Goal: Task Accomplishment & Management: Manage account settings

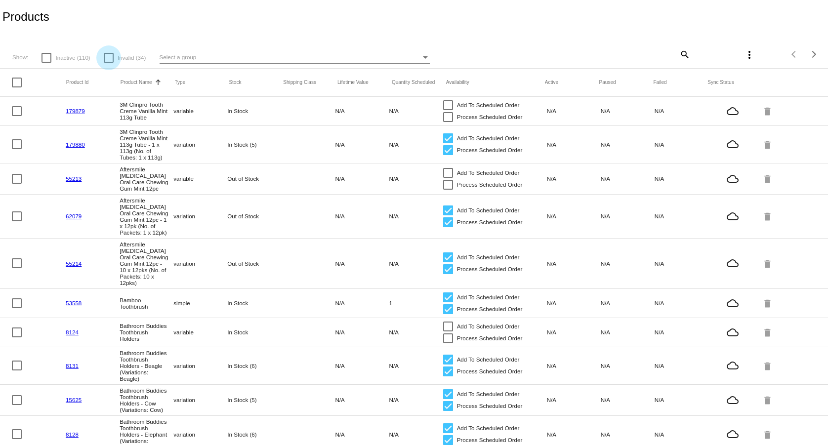
click at [108, 61] on div at bounding box center [109, 58] width 10 height 10
click at [108, 63] on input "Invalid (34)" at bounding box center [108, 63] width 0 height 0
checkbox input "true"
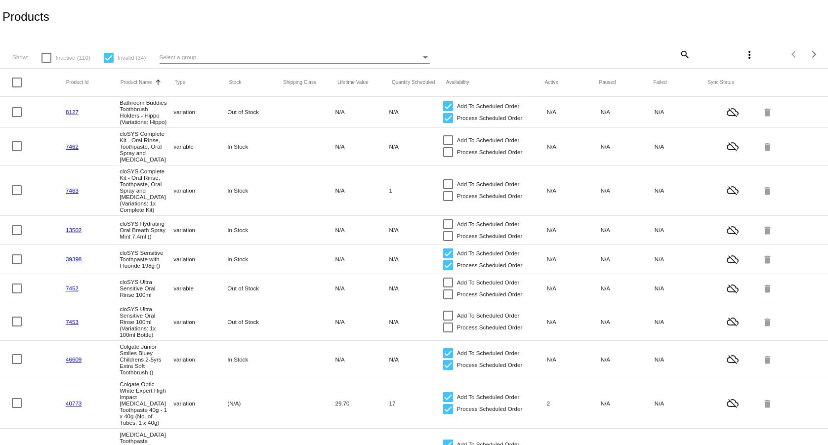
click at [59, 58] on span "Inactive (110)" at bounding box center [72, 58] width 35 height 12
click at [46, 63] on input "Inactive (110)" at bounding box center [46, 63] width 0 height 0
checkbox input "true"
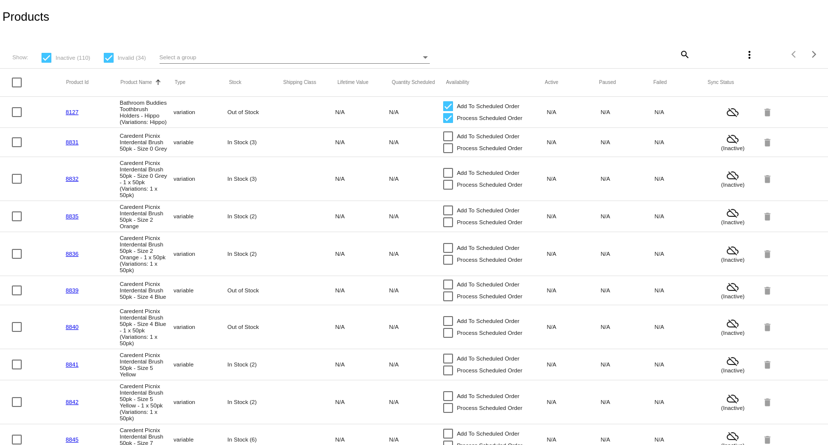
click at [108, 62] on div at bounding box center [109, 58] width 10 height 10
click at [108, 63] on input "Invalid (34)" at bounding box center [108, 63] width 0 height 0
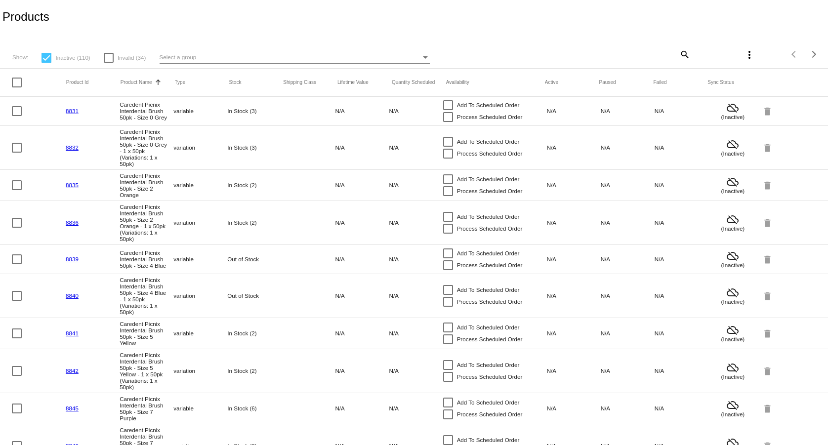
click at [105, 57] on div at bounding box center [109, 58] width 10 height 10
click at [108, 63] on input "Invalid (34)" at bounding box center [108, 63] width 0 height 0
checkbox input "true"
click at [44, 58] on div at bounding box center [47, 58] width 10 height 10
click at [46, 63] on input "Inactive (110)" at bounding box center [46, 63] width 0 height 0
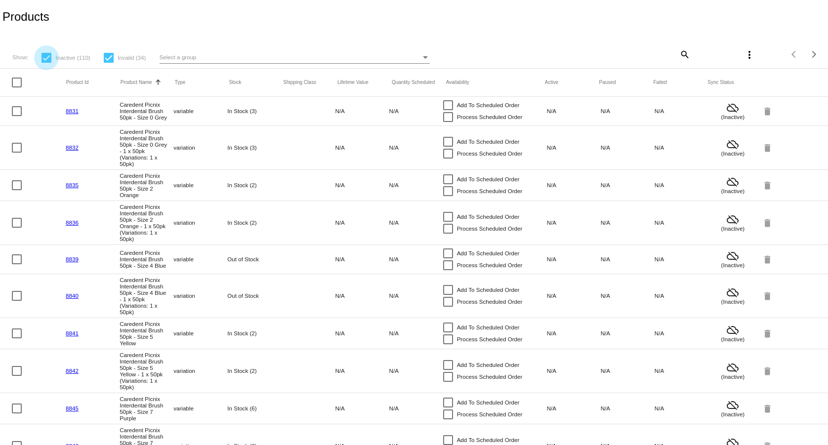
checkbox input "false"
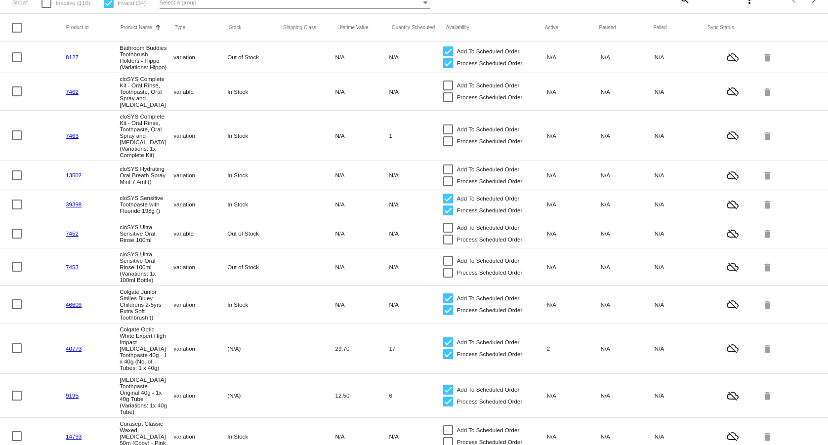
scroll to position [101, 0]
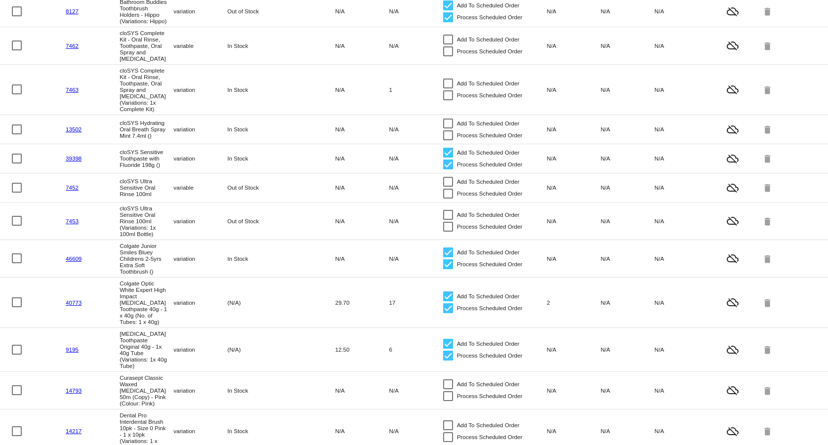
drag, startPoint x: 83, startPoint y: 141, endPoint x: 62, endPoint y: 140, distance: 20.8
click at [66, 135] on mat-cell "13502" at bounding box center [93, 129] width 54 height 11
copy div
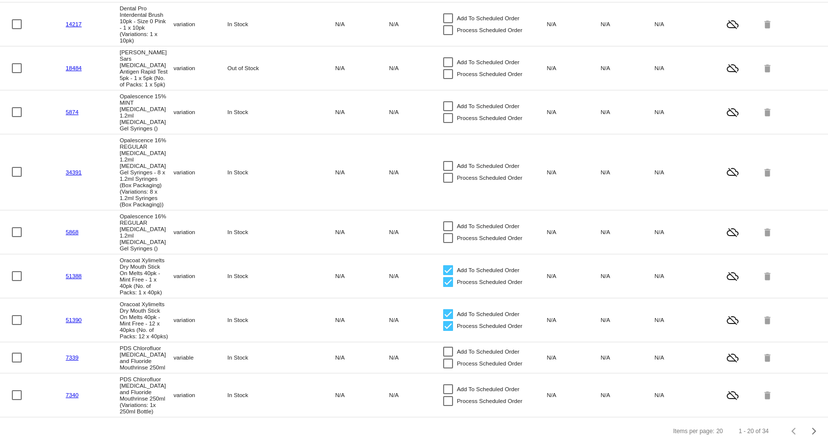
scroll to position [552, 0]
